Goal: Task Accomplishment & Management: Manage account settings

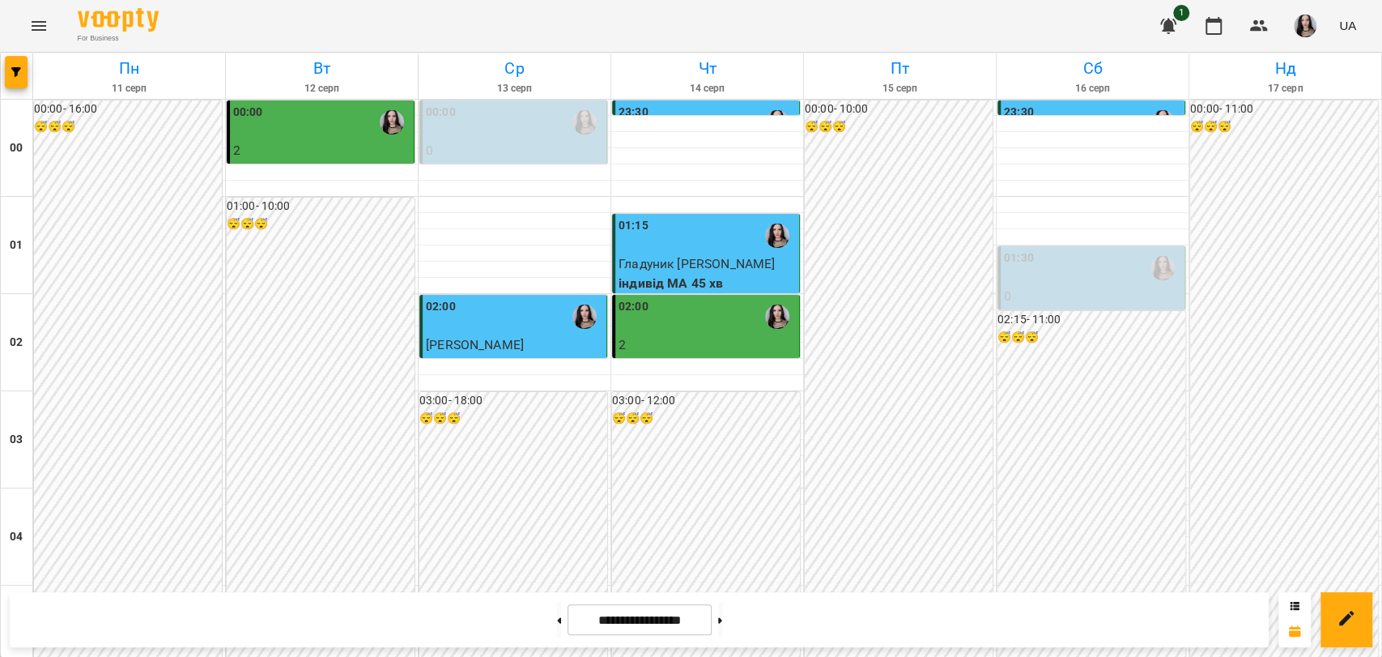
scroll to position [1409, 0]
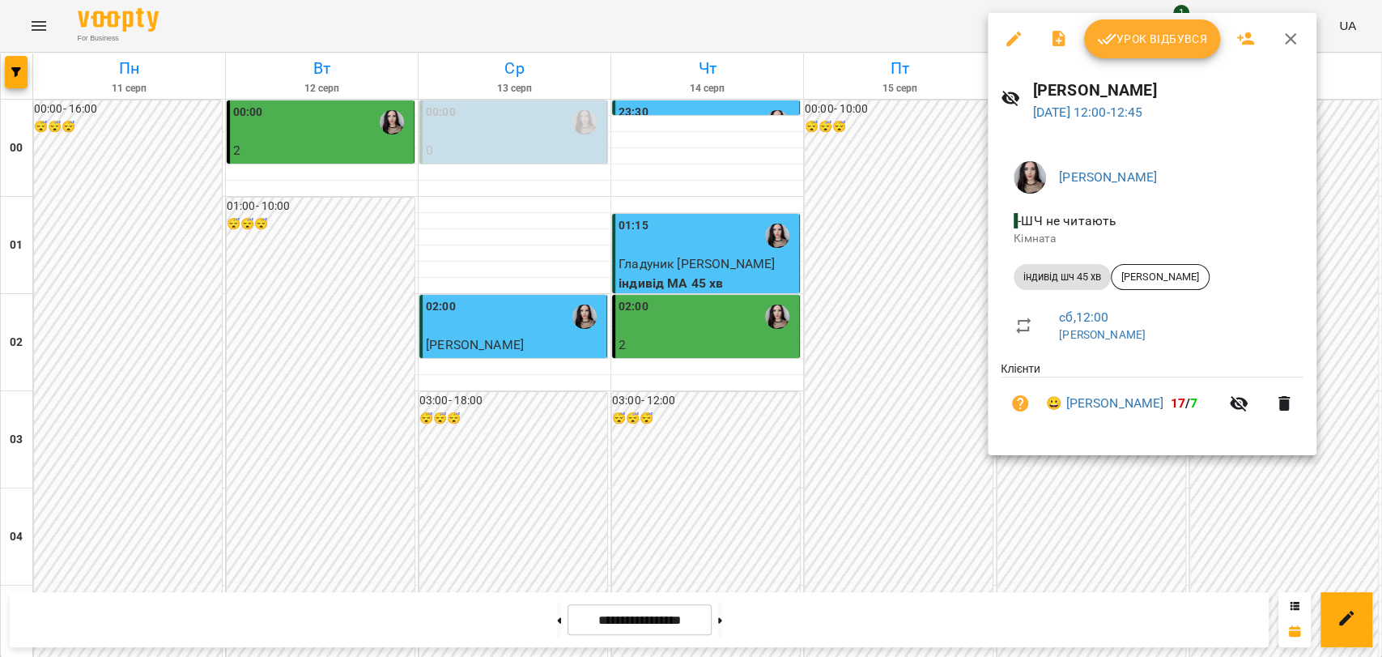
click at [1129, 28] on button "Урок відбувся" at bounding box center [1152, 38] width 136 height 39
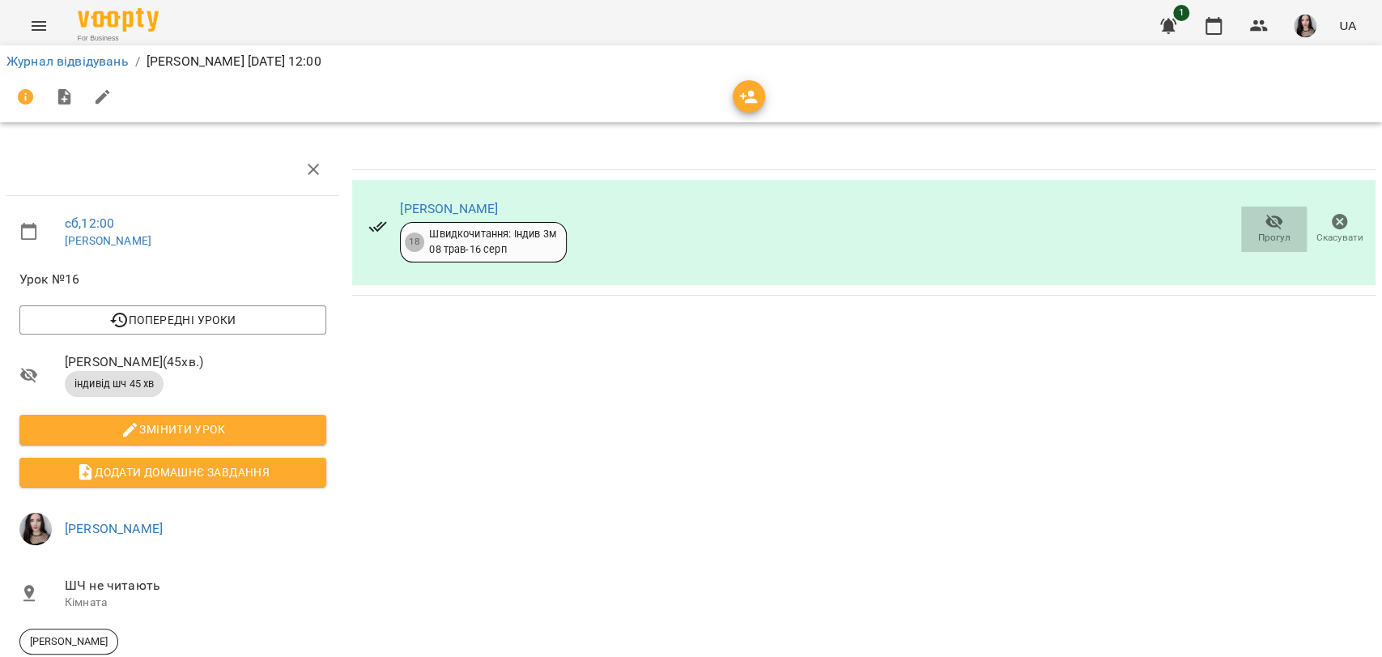
click at [1265, 223] on icon "button" at bounding box center [1274, 221] width 19 height 19
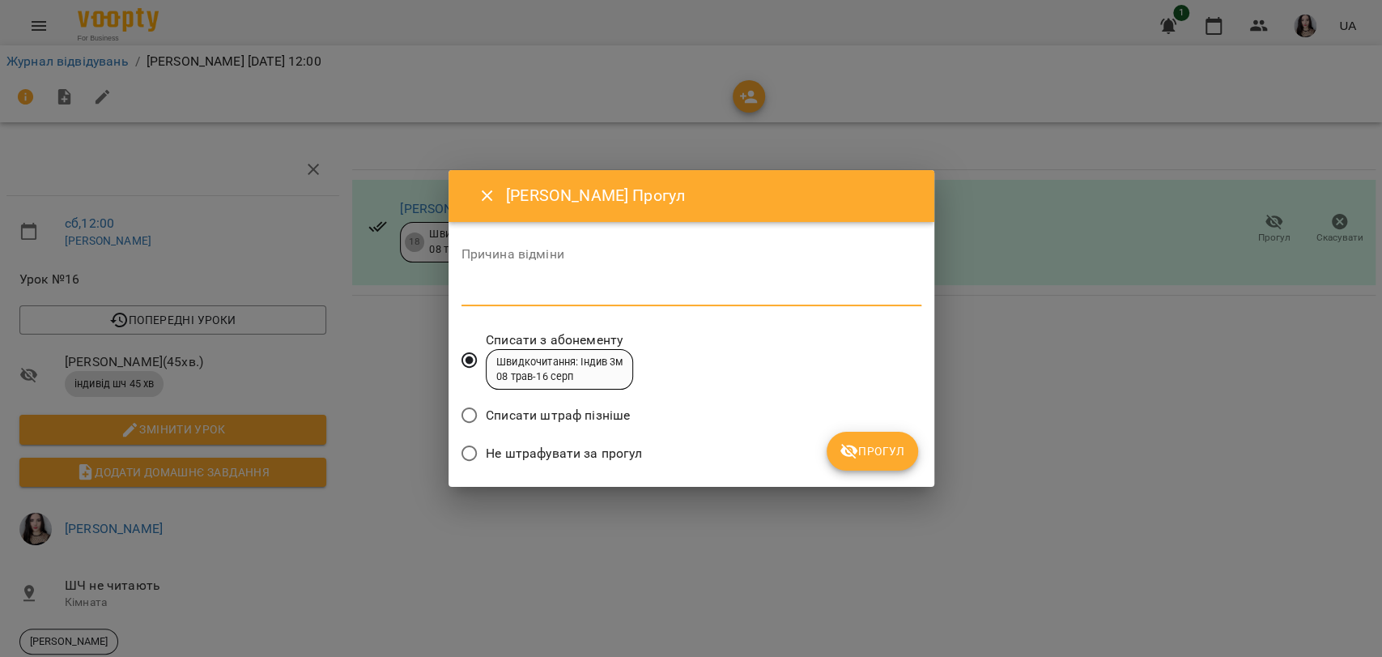
click at [578, 293] on textarea at bounding box center [692, 292] width 460 height 15
type textarea "******"
click at [868, 460] on span "Прогул" at bounding box center [873, 450] width 66 height 19
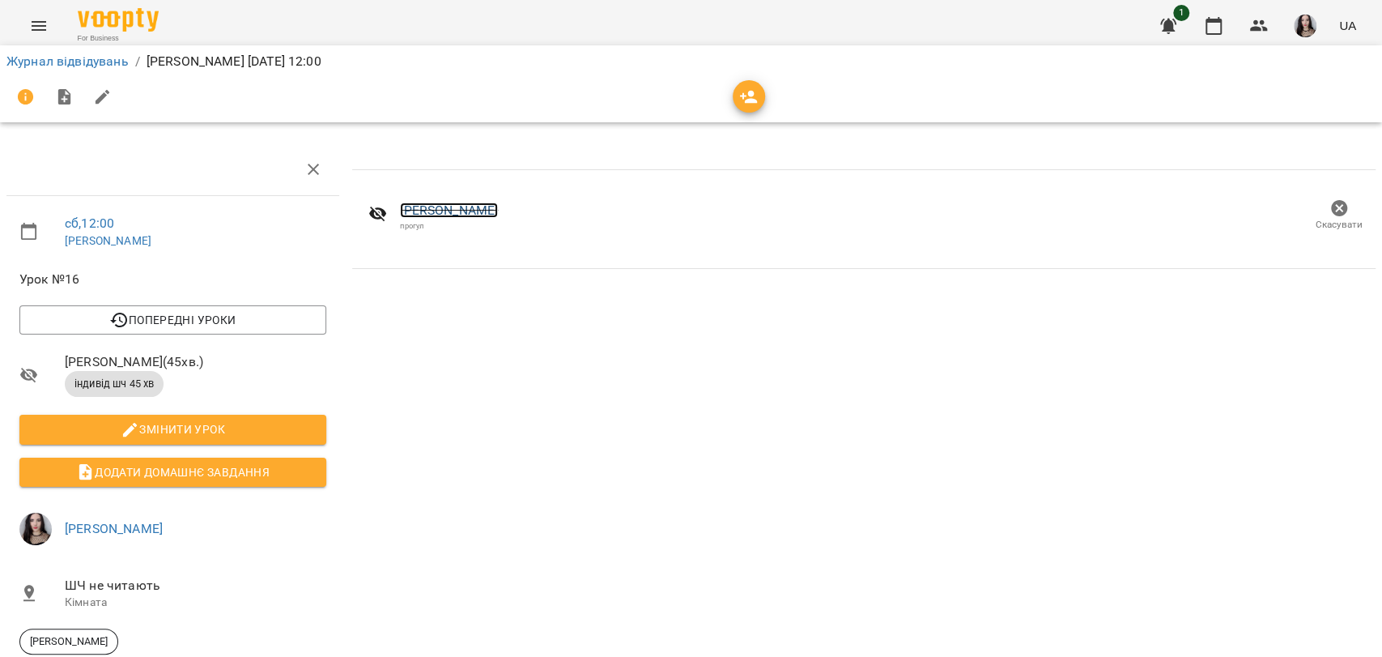
click at [445, 209] on link "[PERSON_NAME]" at bounding box center [449, 209] width 98 height 15
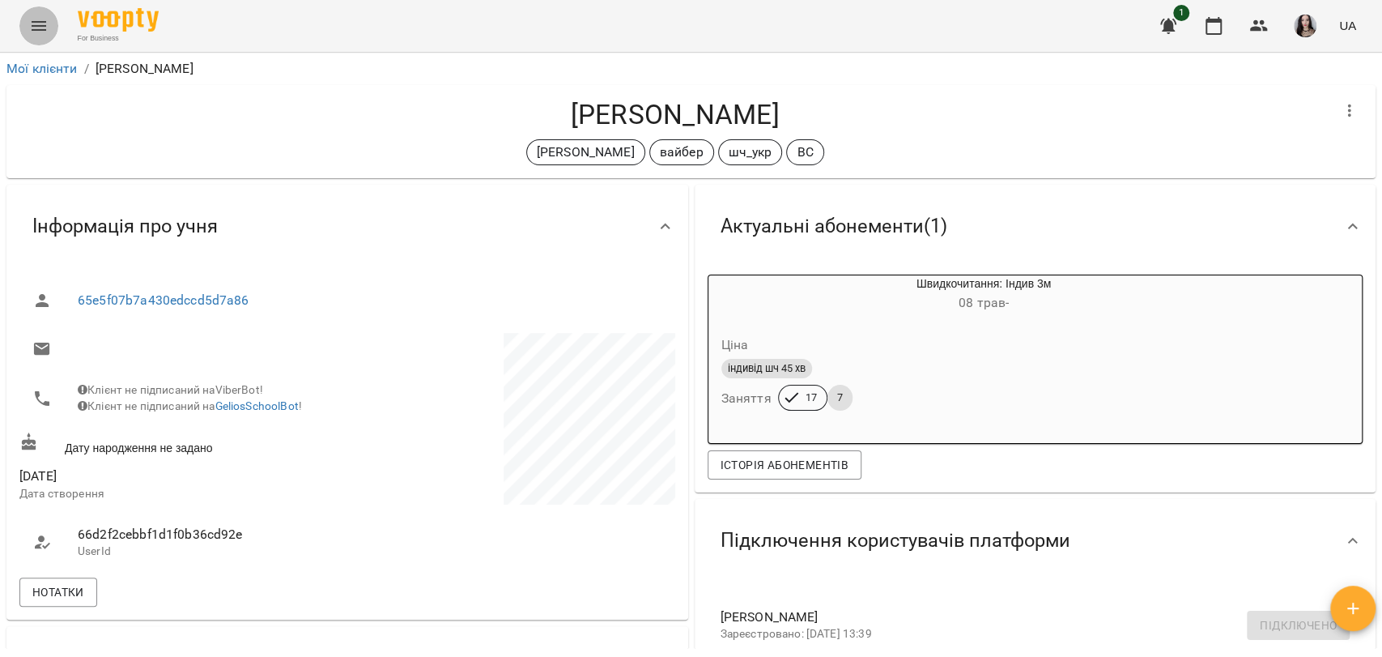
click at [47, 32] on icon "Menu" at bounding box center [38, 25] width 19 height 19
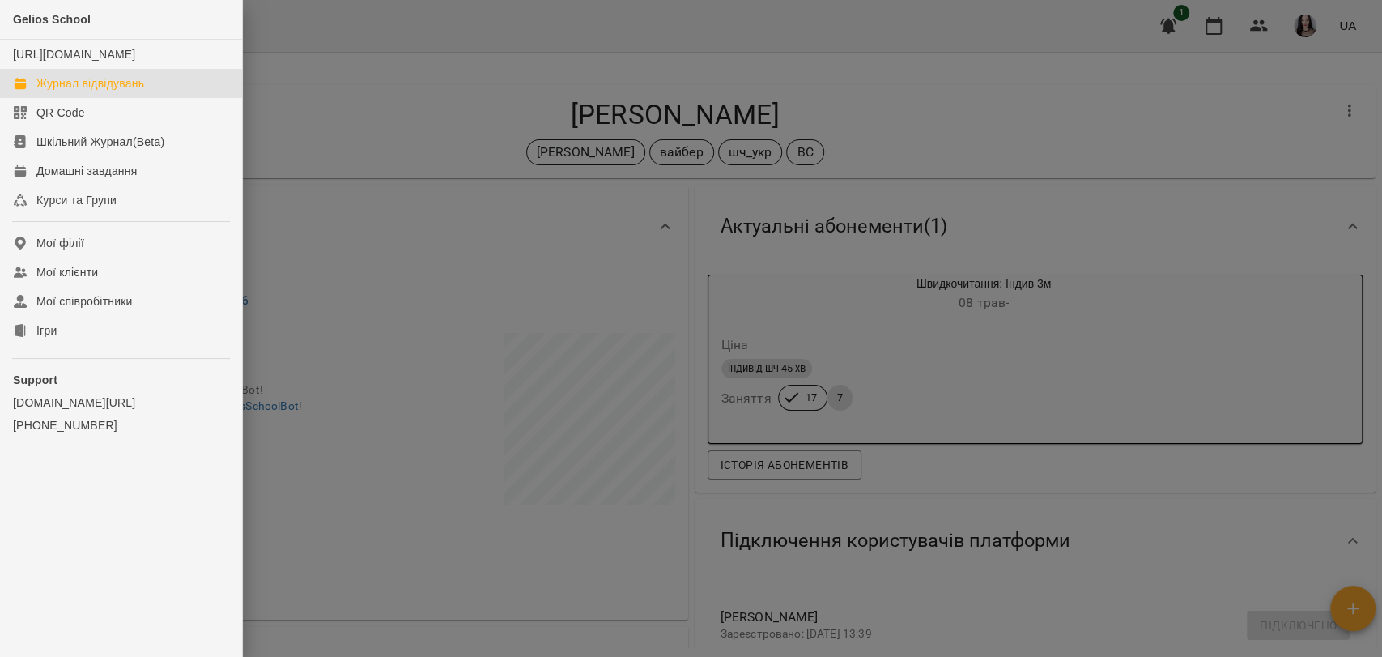
click at [127, 89] on link "Журнал відвідувань" at bounding box center [121, 83] width 242 height 29
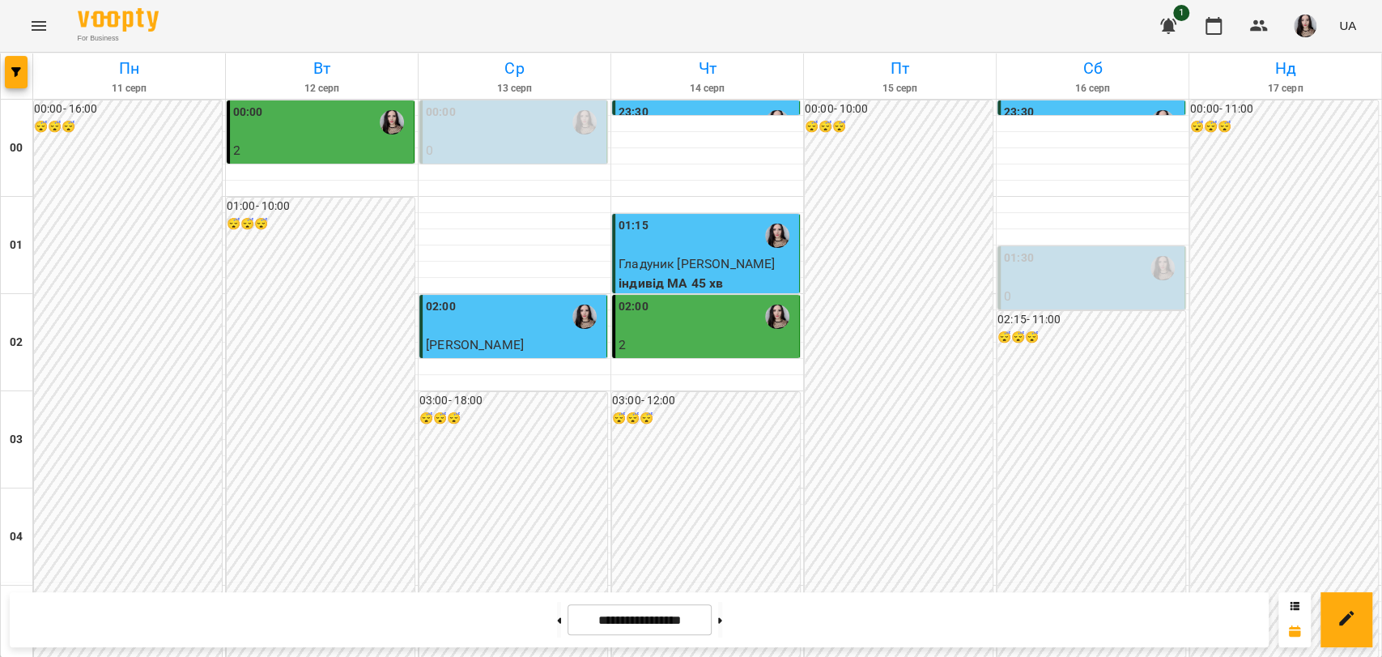
scroll to position [1848, 0]
